Goal: Entertainment & Leisure: Browse casually

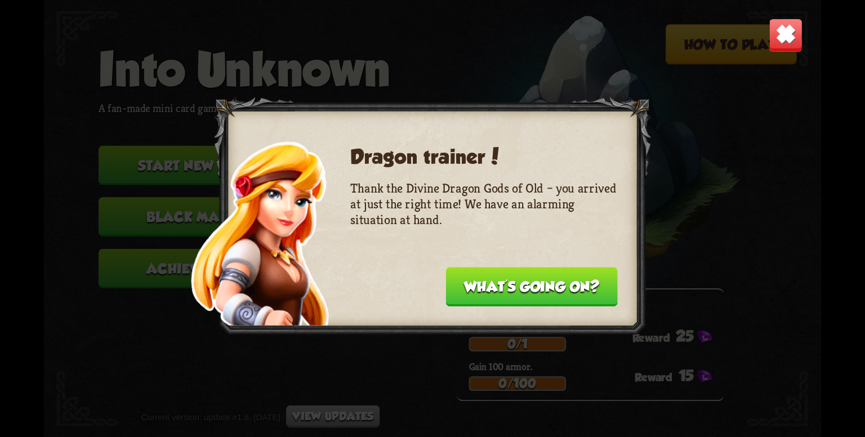
click at [541, 282] on button "What's going on?" at bounding box center [532, 286] width 172 height 39
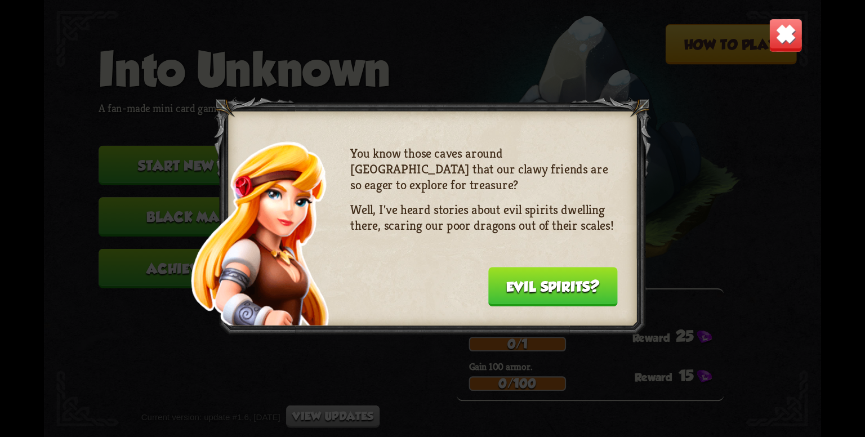
click at [562, 280] on button "Evil spirits?" at bounding box center [553, 286] width 130 height 39
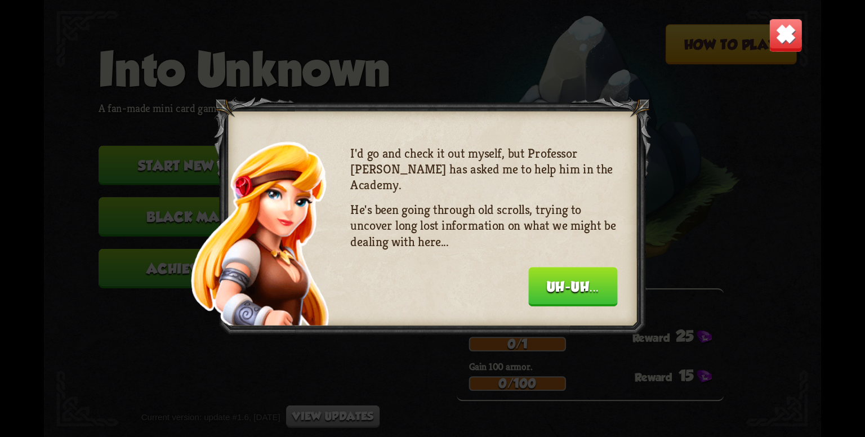
click at [562, 281] on button "Uh-uh..." at bounding box center [572, 286] width 89 height 39
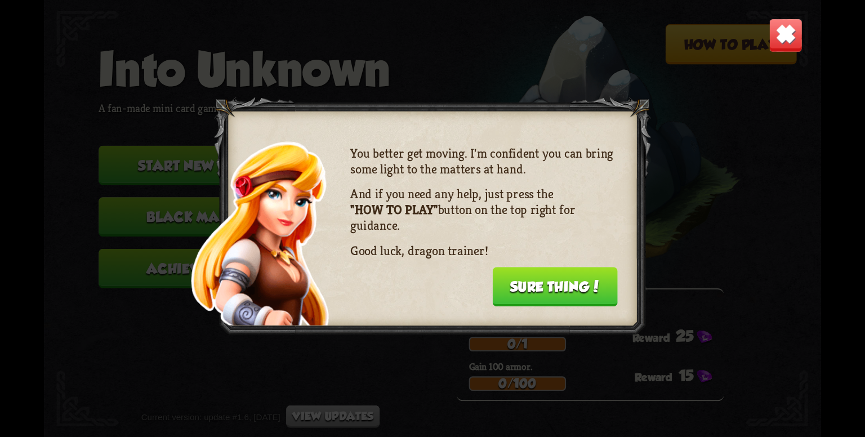
click at [562, 281] on button "Sure thing!" at bounding box center [555, 286] width 126 height 39
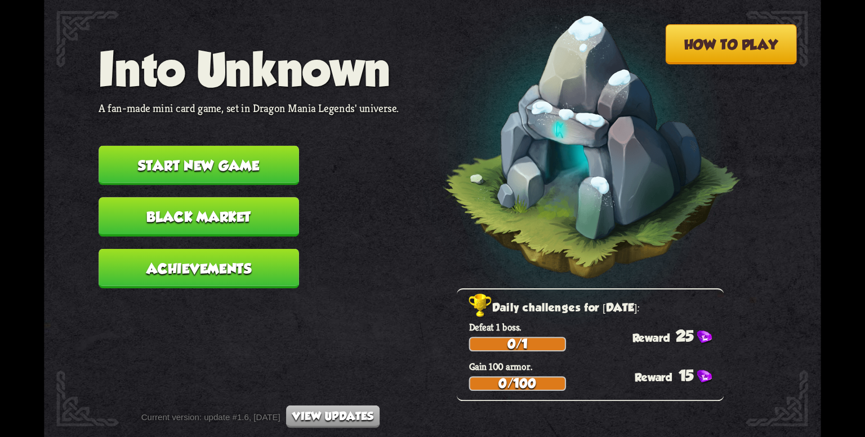
click at [255, 154] on button "Start new game" at bounding box center [199, 165] width 201 height 39
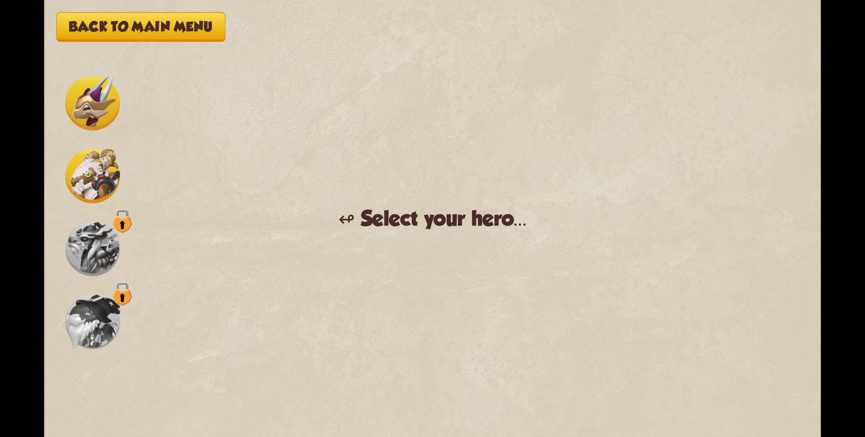
click at [88, 152] on img at bounding box center [92, 176] width 55 height 55
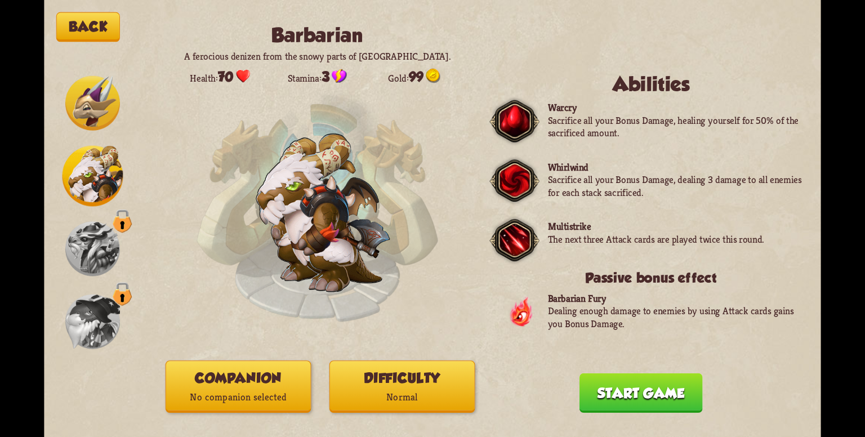
click at [593, 382] on button "Start game" at bounding box center [641, 392] width 123 height 39
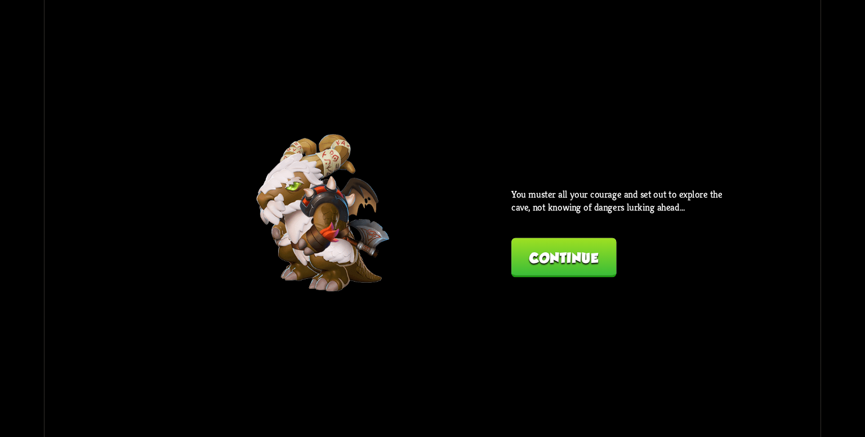
click at [537, 256] on button "Continue" at bounding box center [563, 257] width 105 height 39
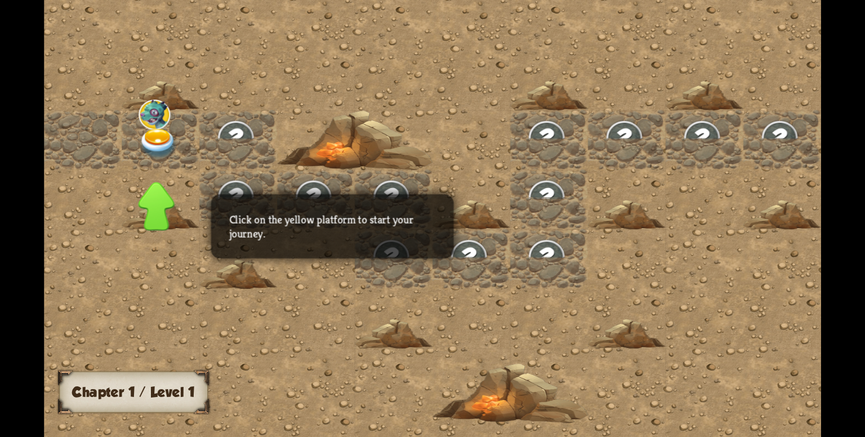
click at [830, 126] on img at bounding box center [859, 143] width 58 height 51
click at [534, 133] on div at bounding box center [549, 219] width 1010 height 454
click at [180, 135] on div at bounding box center [161, 140] width 78 height 60
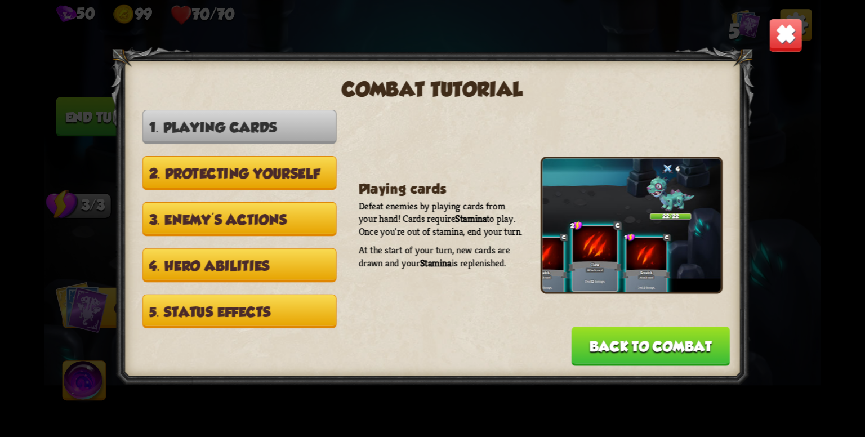
click at [602, 336] on button "Back to combat" at bounding box center [651, 346] width 158 height 39
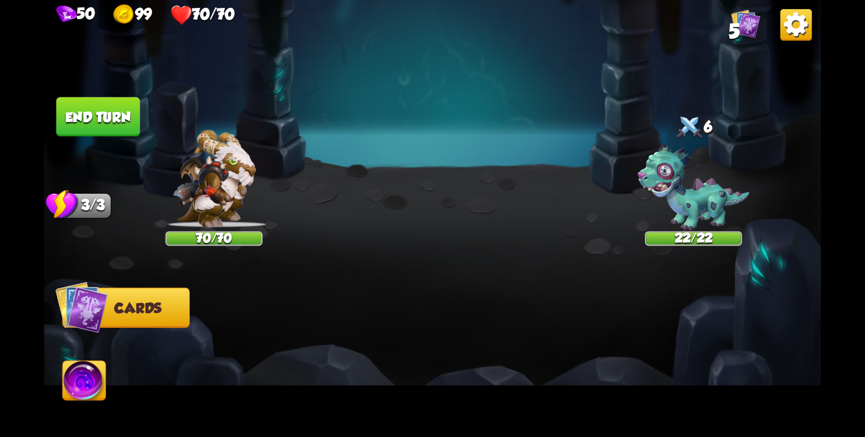
click at [133, 289] on button "Cards" at bounding box center [126, 308] width 127 height 40
click at [155, 307] on span "Cards" at bounding box center [137, 309] width 47 height 16
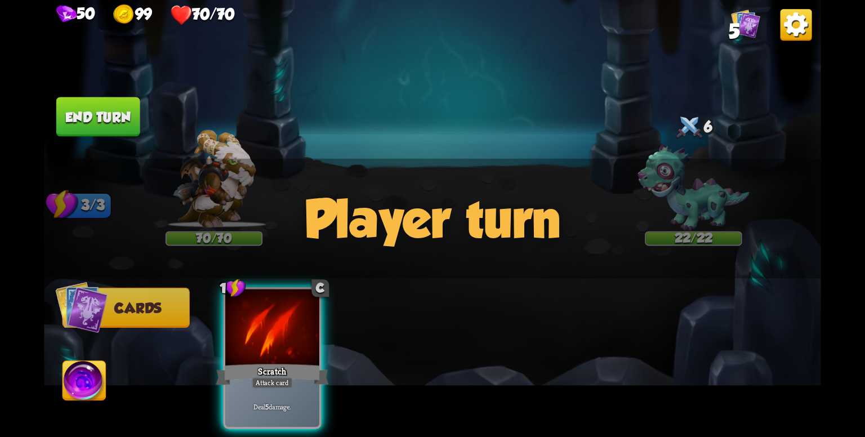
click at [162, 305] on button "Cards" at bounding box center [126, 308] width 127 height 40
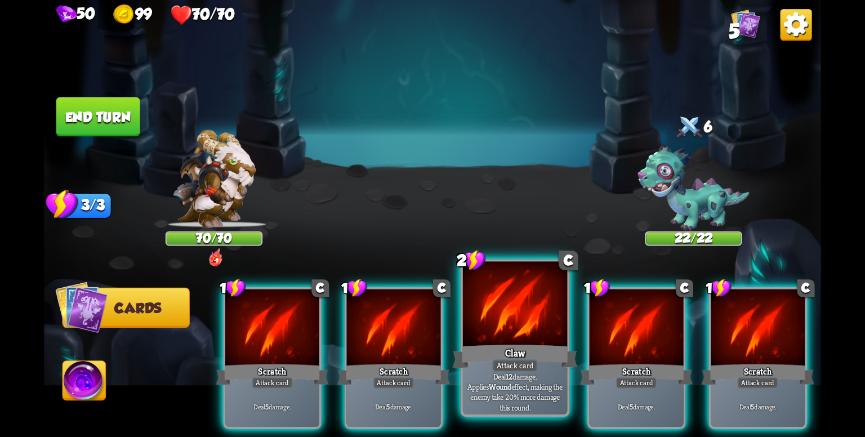
click at [466, 325] on div at bounding box center [515, 306] width 104 height 88
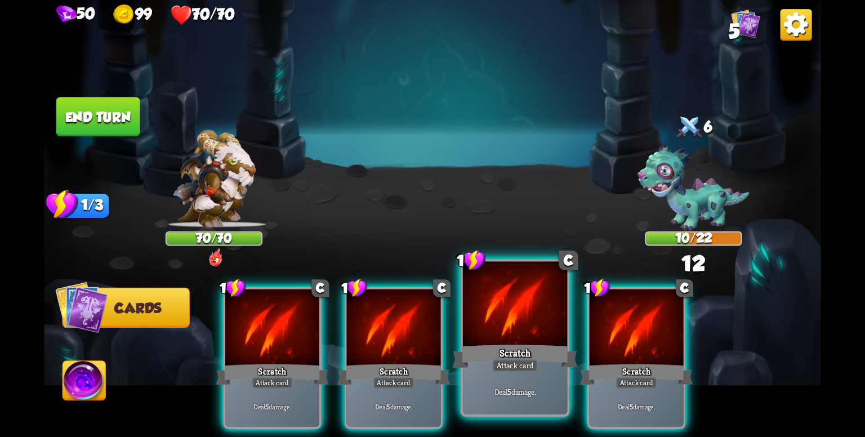
click at [475, 322] on div at bounding box center [515, 306] width 104 height 88
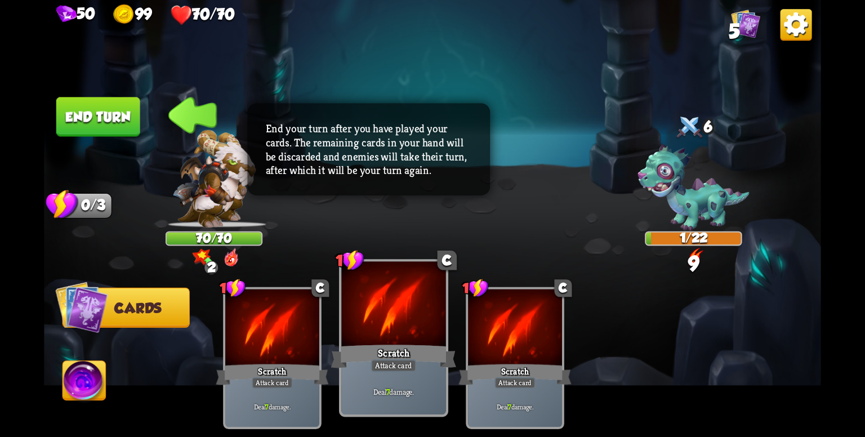
click at [365, 341] on div at bounding box center [393, 306] width 104 height 88
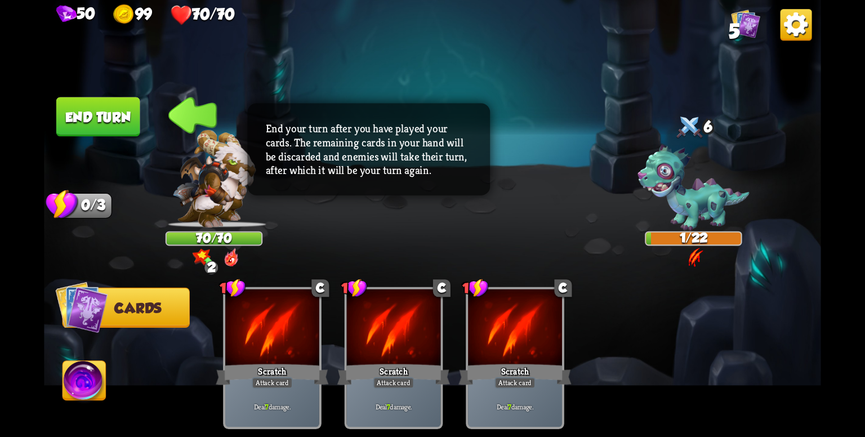
click at [108, 109] on button "End turn" at bounding box center [98, 117] width 86 height 41
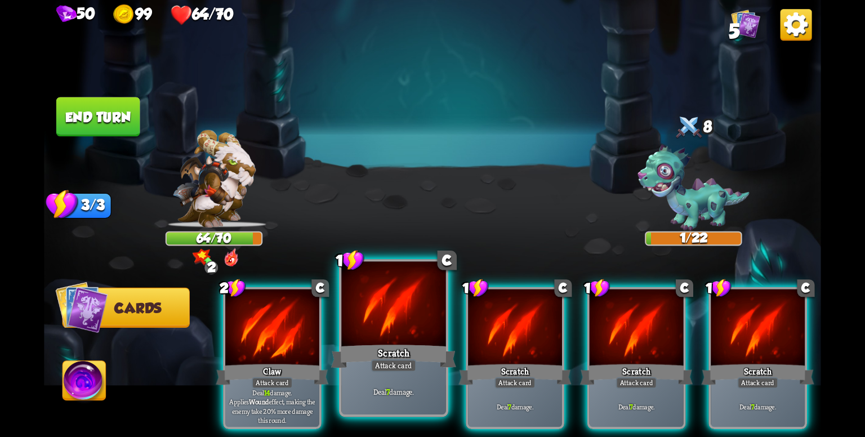
click at [376, 339] on div at bounding box center [393, 306] width 104 height 88
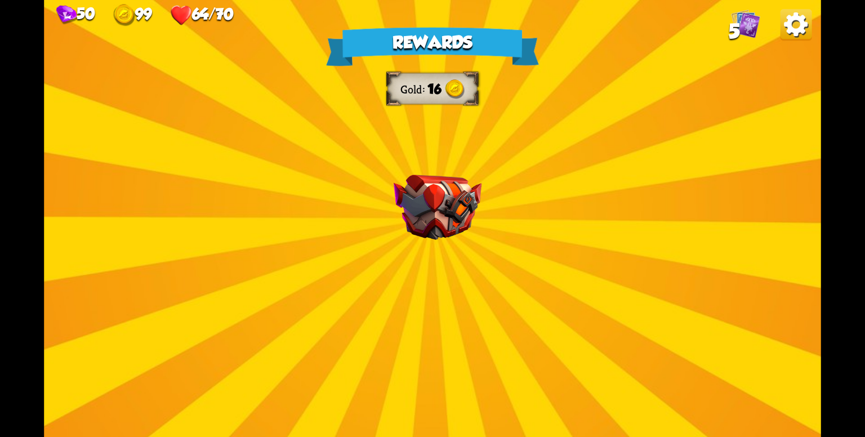
click at [484, 235] on div "Rewards Gold 16 Select a card 1 C Rage Support card Whenever you deal direct da…" at bounding box center [432, 218] width 777 height 437
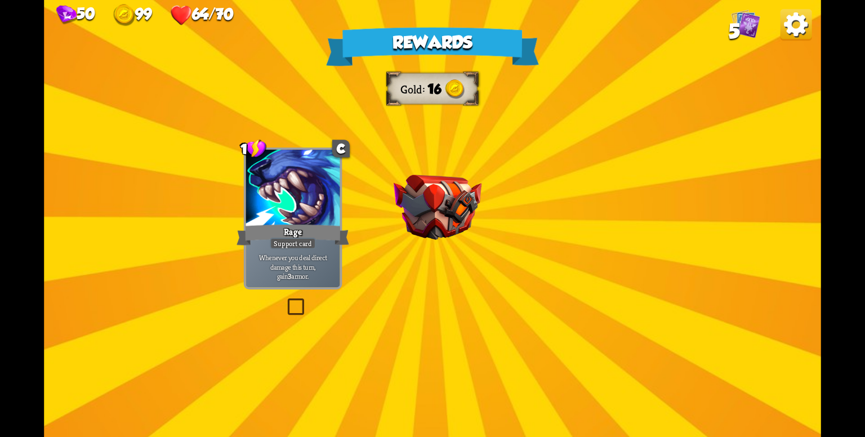
click at [457, 224] on img at bounding box center [438, 207] width 88 height 65
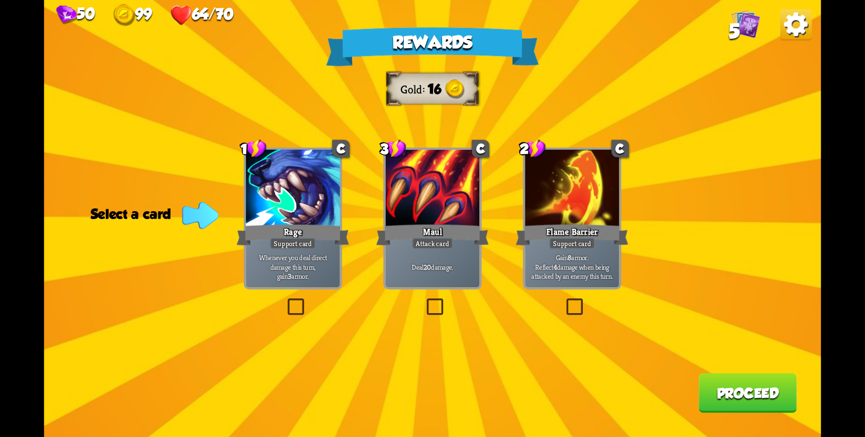
click at [285, 301] on label at bounding box center [285, 301] width 0 height 0
click at [0, 0] on input "checkbox" at bounding box center [0, 0] width 0 height 0
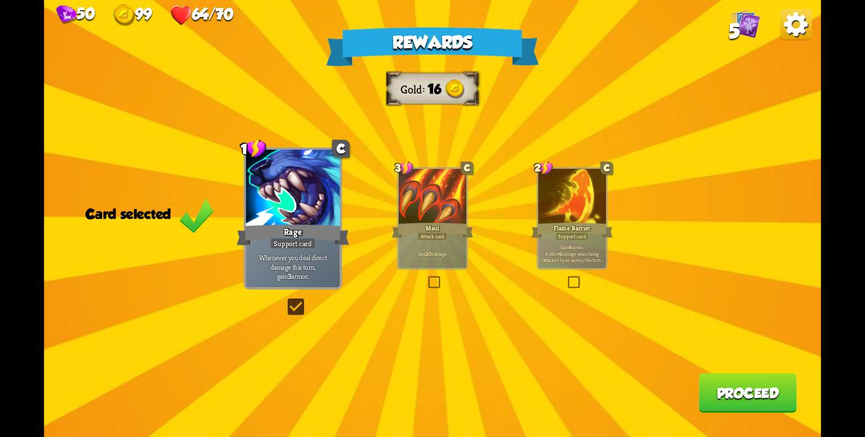
click at [712, 388] on button "Proceed" at bounding box center [748, 392] width 98 height 39
